Goal: Navigation & Orientation: Understand site structure

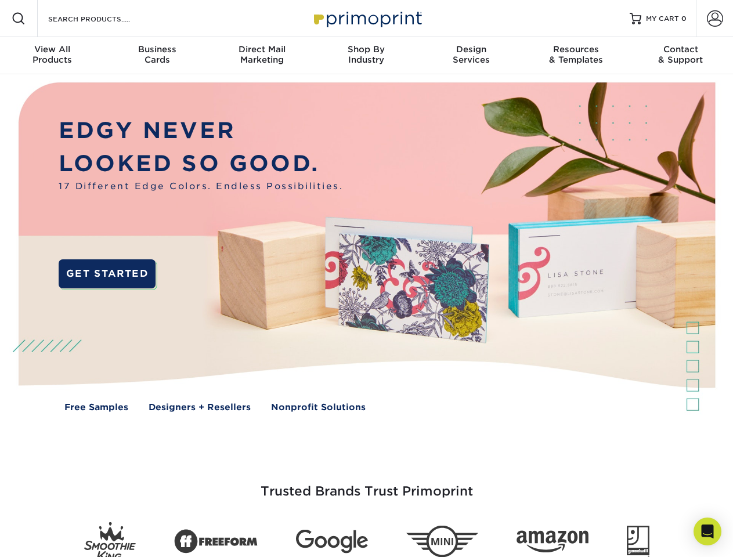
click at [366, 279] on img at bounding box center [366, 255] width 726 height 363
click at [19, 19] on span at bounding box center [19, 19] width 14 height 14
click at [714, 19] on span at bounding box center [715, 18] width 16 height 16
click at [52, 56] on div "View All Products" at bounding box center [52, 54] width 104 height 21
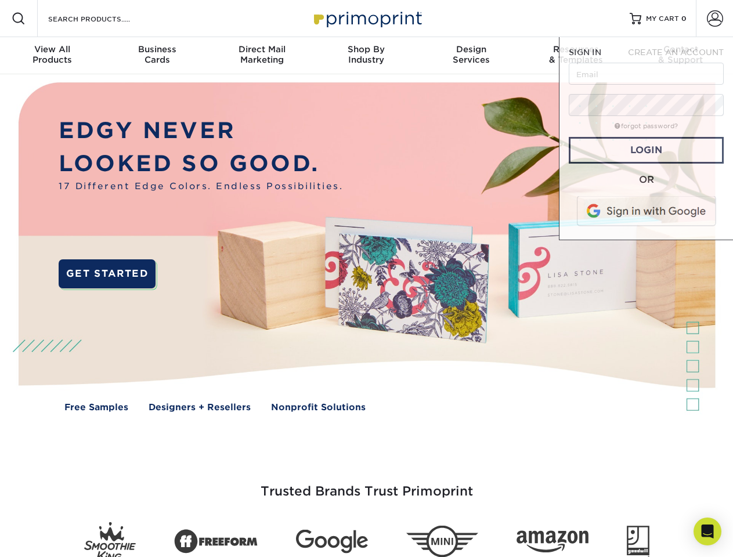
click at [157, 56] on div "Business Cards" at bounding box center [156, 54] width 104 height 21
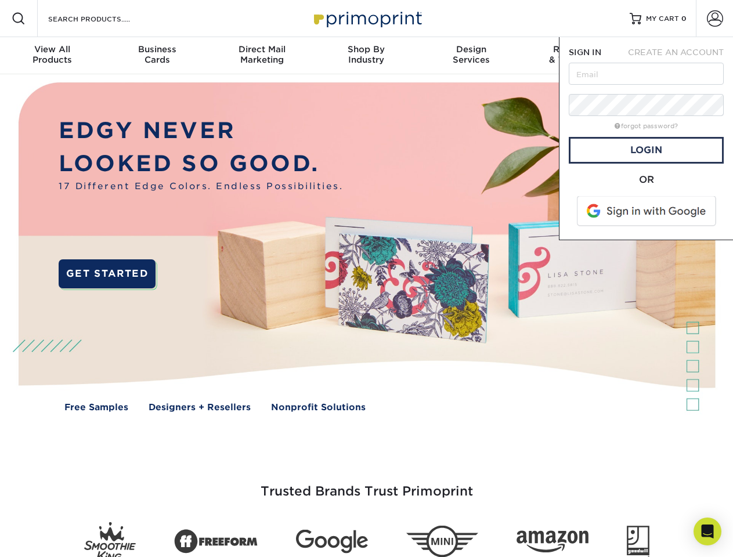
click at [262, 56] on div "Direct Mail Marketing" at bounding box center [262, 54] width 104 height 21
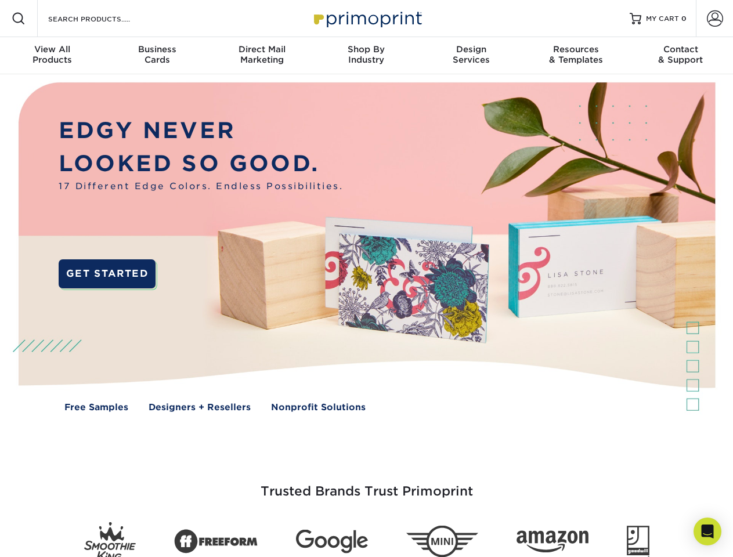
click at [366, 56] on div "Shop By Industry" at bounding box center [366, 54] width 104 height 21
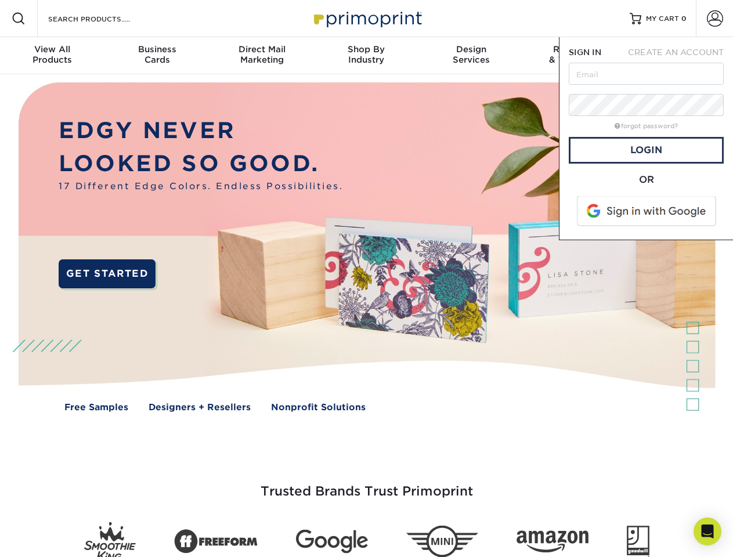
click at [471, 56] on div "Design Services" at bounding box center [471, 54] width 104 height 21
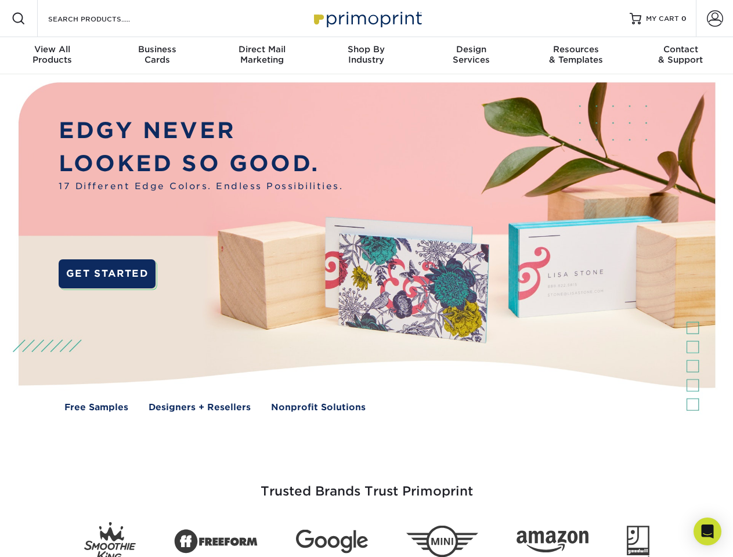
click at [576, 56] on span "SIGN IN" at bounding box center [585, 52] width 33 height 9
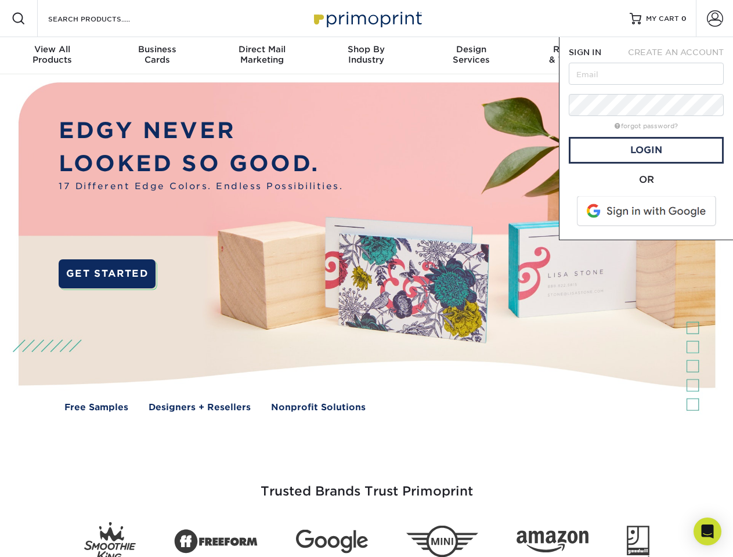
click at [681, 56] on div "Contact & Support" at bounding box center [681, 54] width 104 height 21
